Goal: Find specific page/section: Find specific page/section

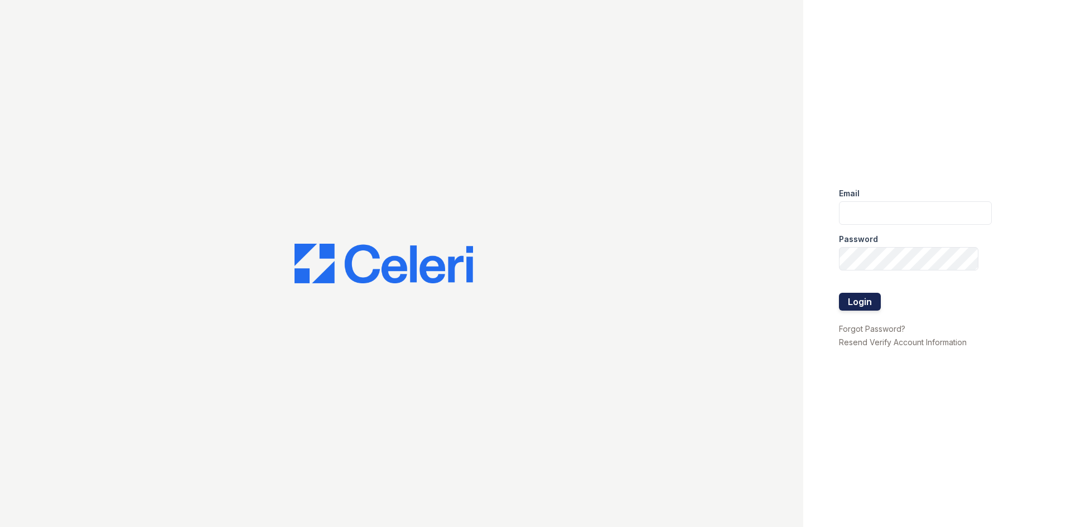
type input "residence.lm@cafmanagement.com"
click at [855, 308] on button "Login" at bounding box center [860, 302] width 42 height 18
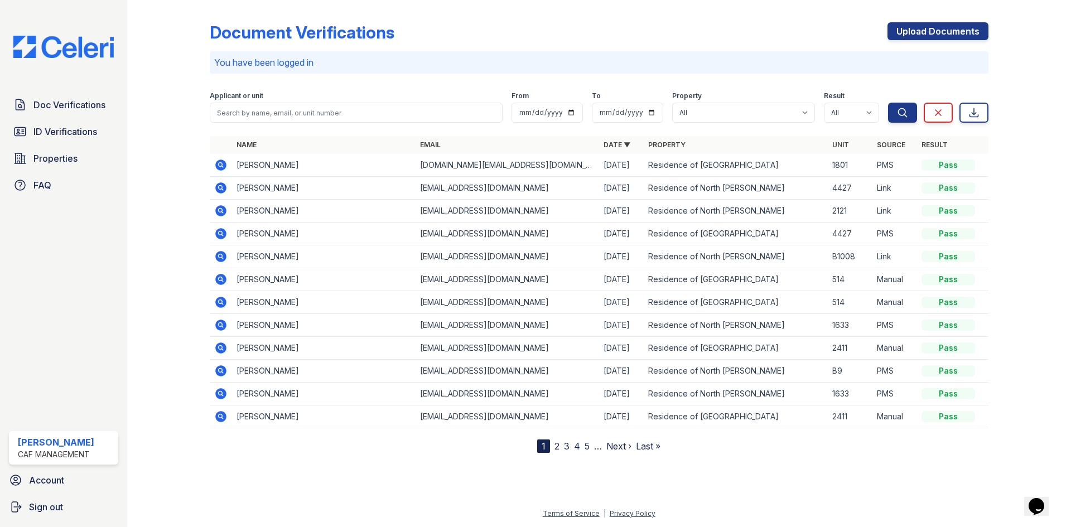
click at [556, 447] on link "2" at bounding box center [556, 446] width 5 height 11
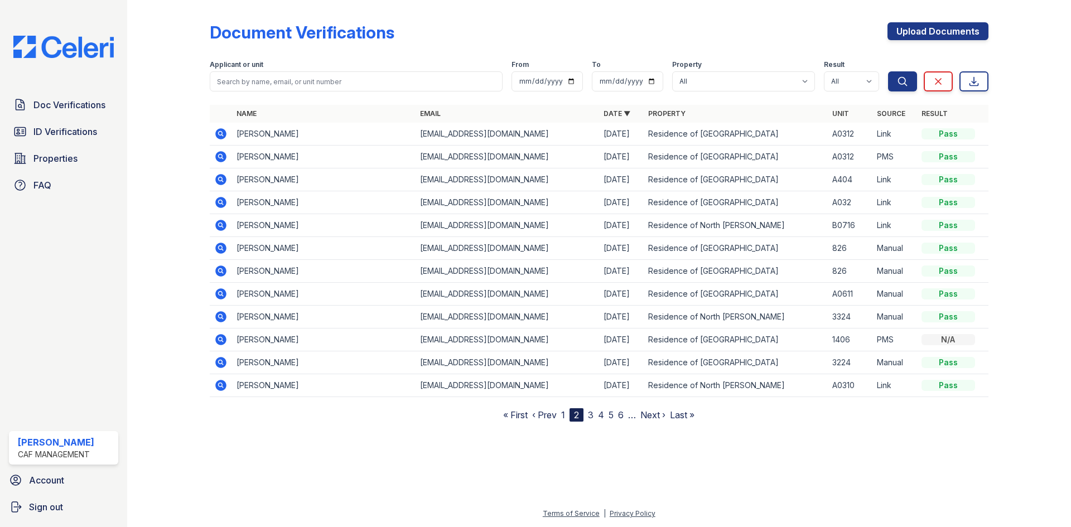
click at [593, 412] on link "3" at bounding box center [591, 414] width 6 height 11
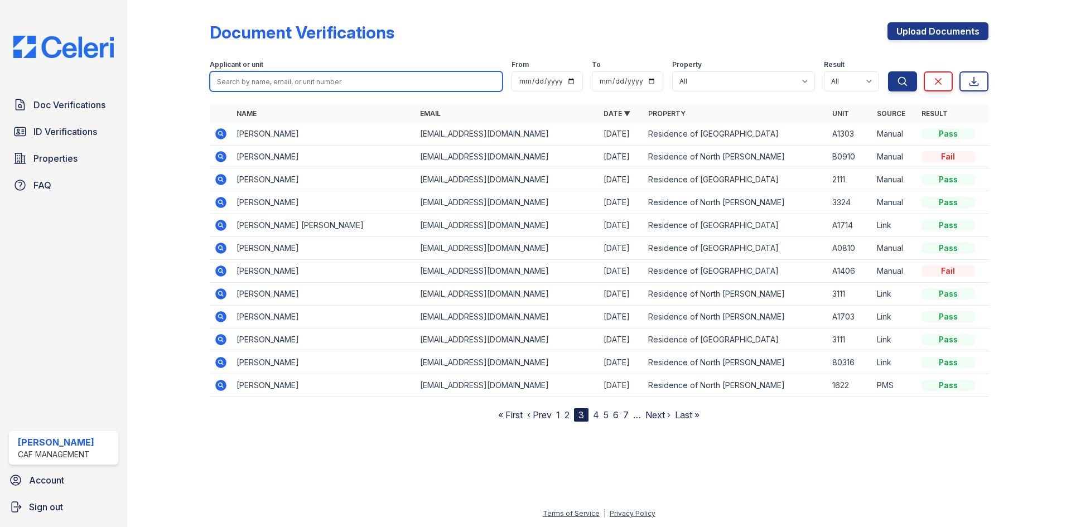
click at [284, 78] on input "search" at bounding box center [356, 81] width 293 height 20
type input "[PERSON_NAME]"
click at [888, 71] on button "Search" at bounding box center [902, 81] width 29 height 20
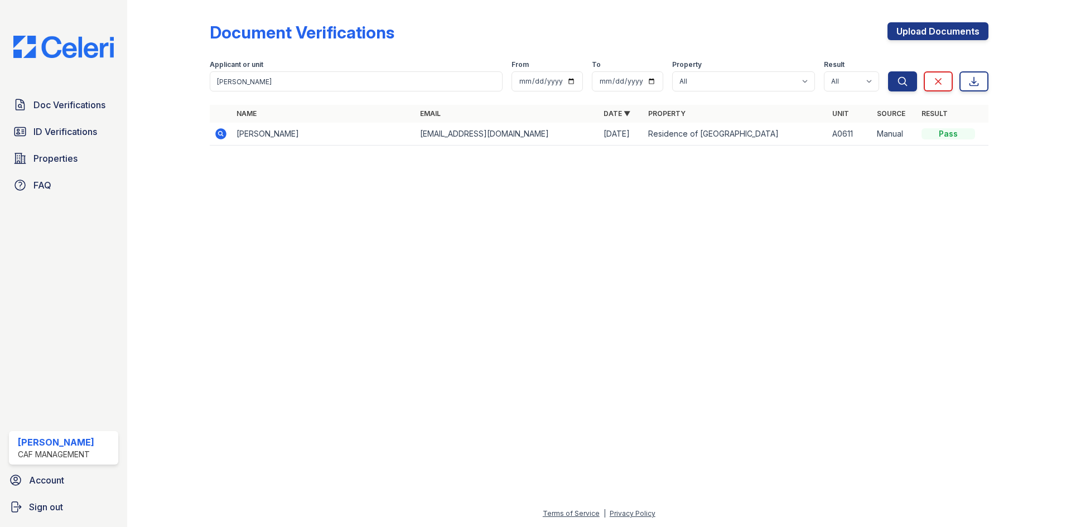
click at [225, 136] on icon at bounding box center [220, 133] width 11 height 11
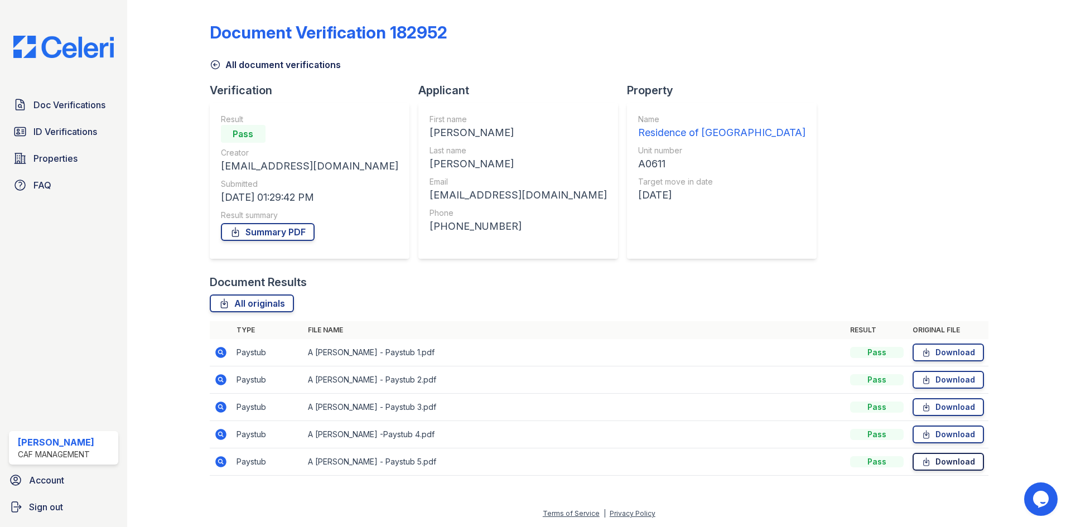
click at [969, 463] on link "Download" at bounding box center [947, 462] width 71 height 18
